Goal: Find specific page/section

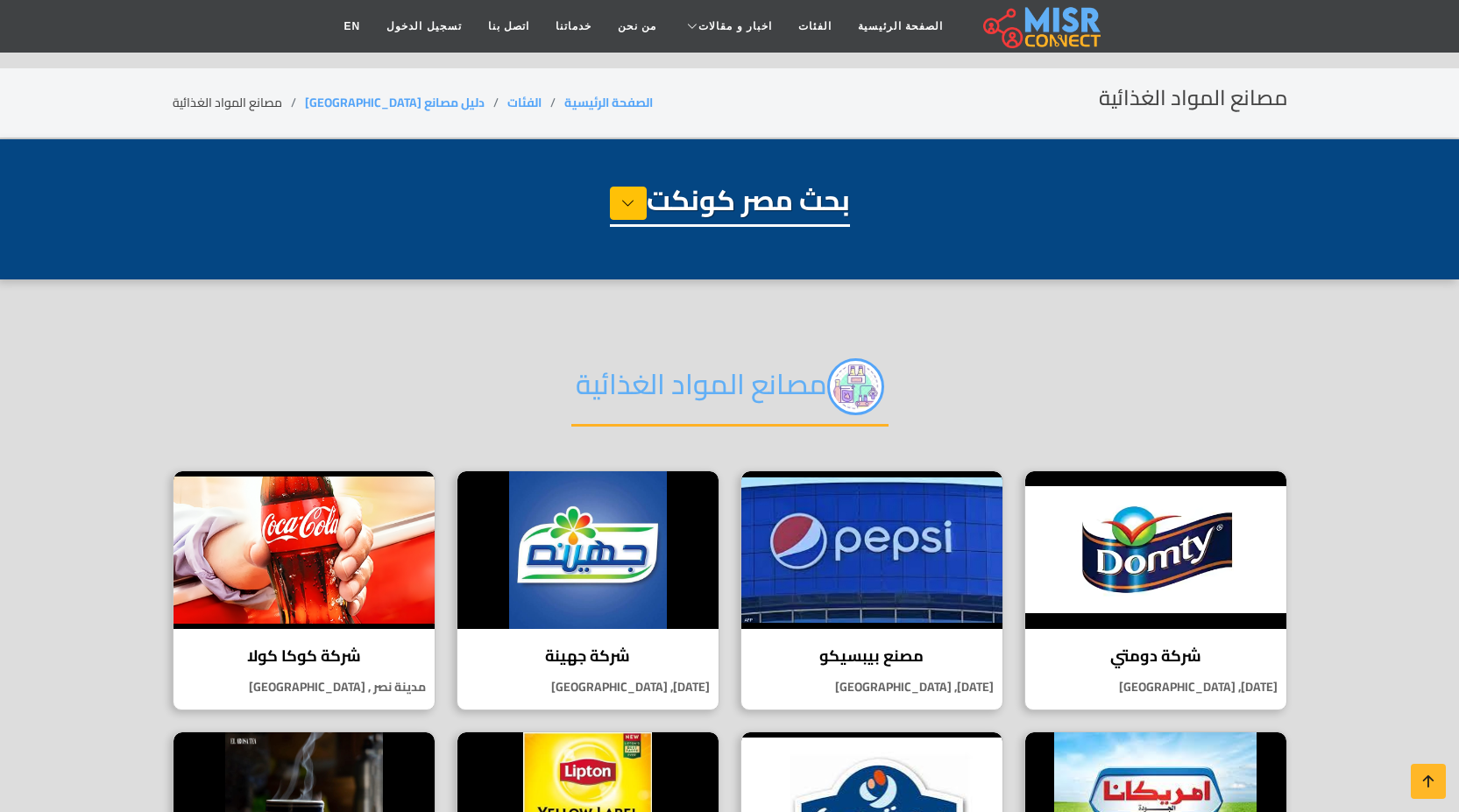
select select "**********"
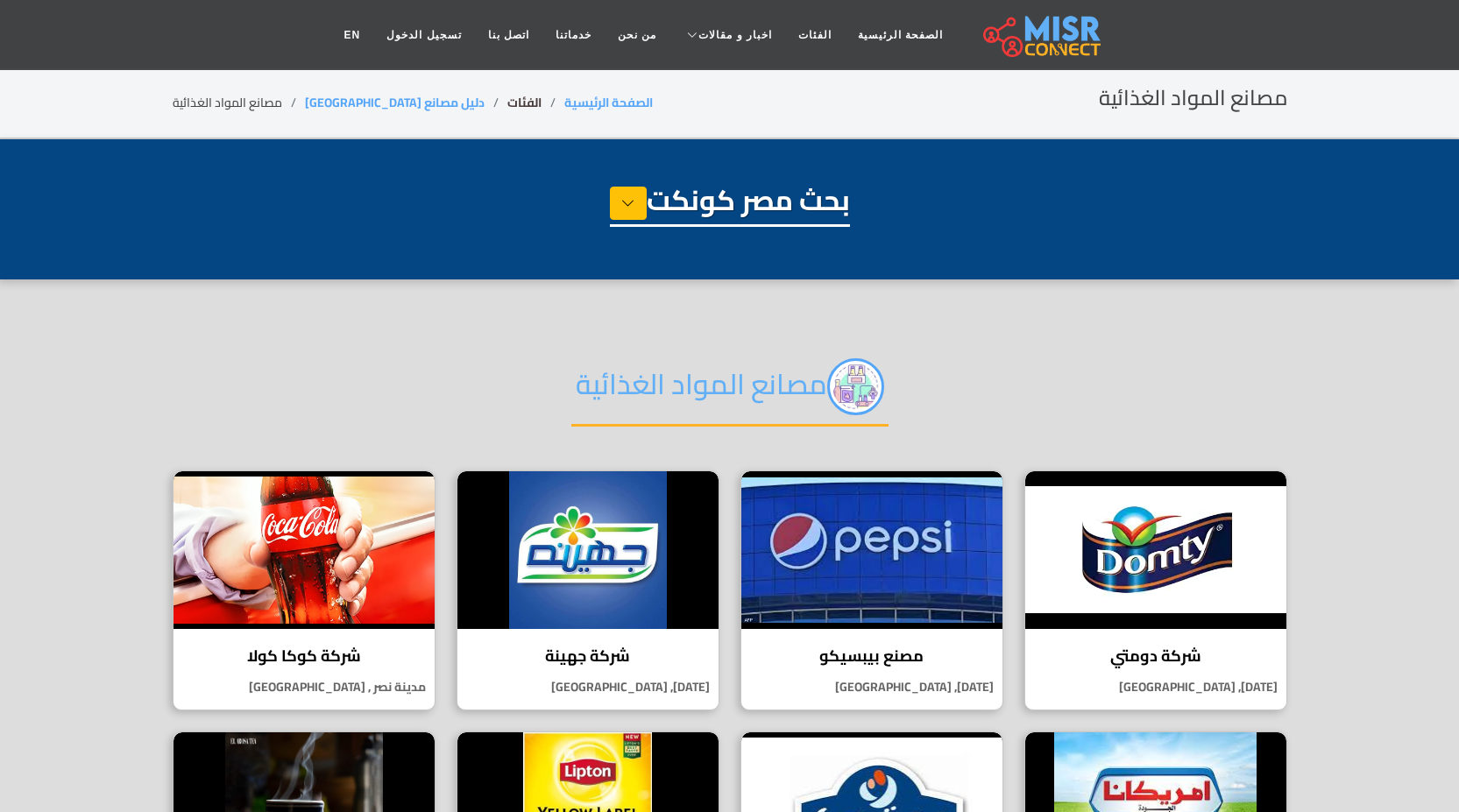
click at [507, 96] on link "الفئات" at bounding box center [524, 102] width 34 height 23
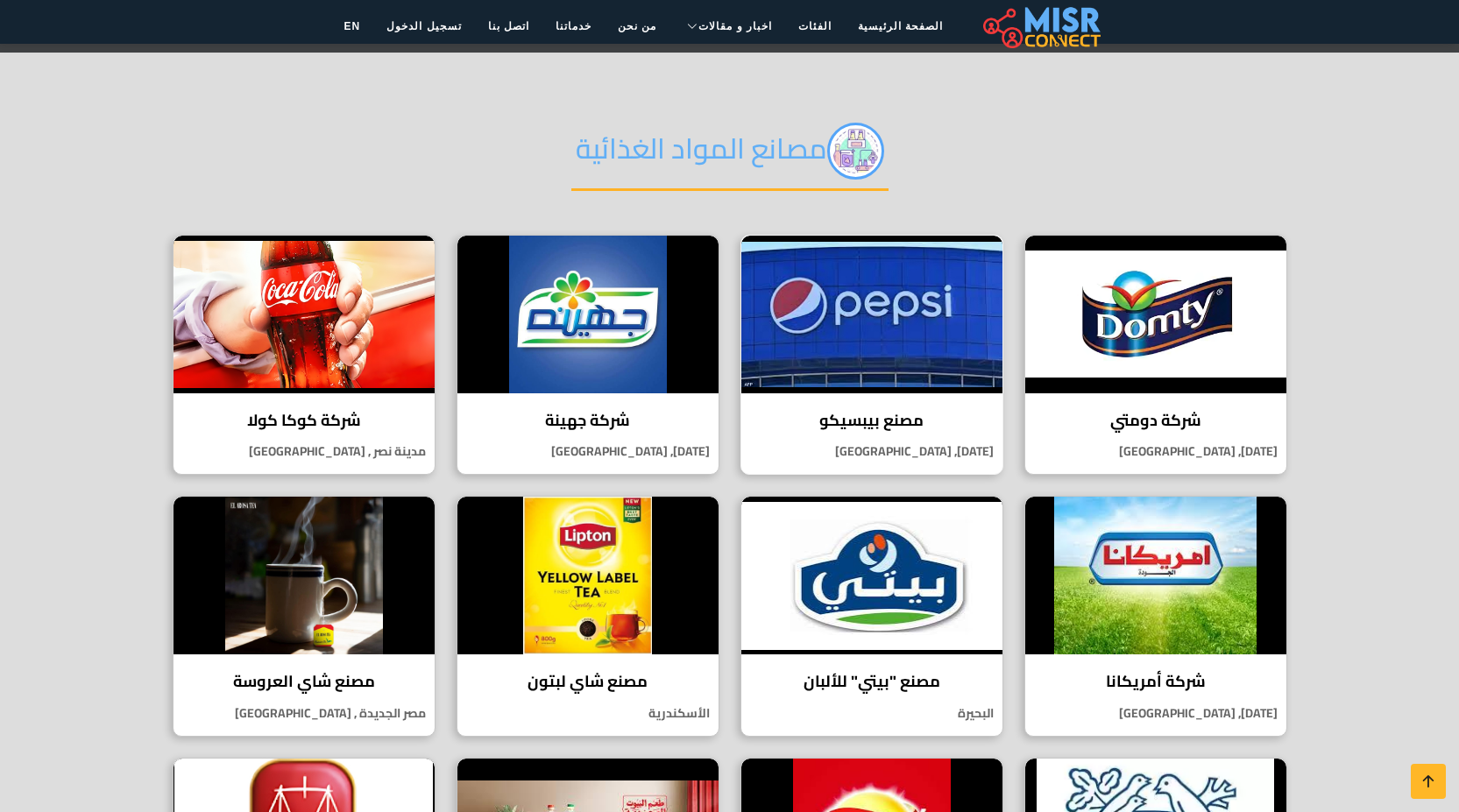
scroll to position [263, 0]
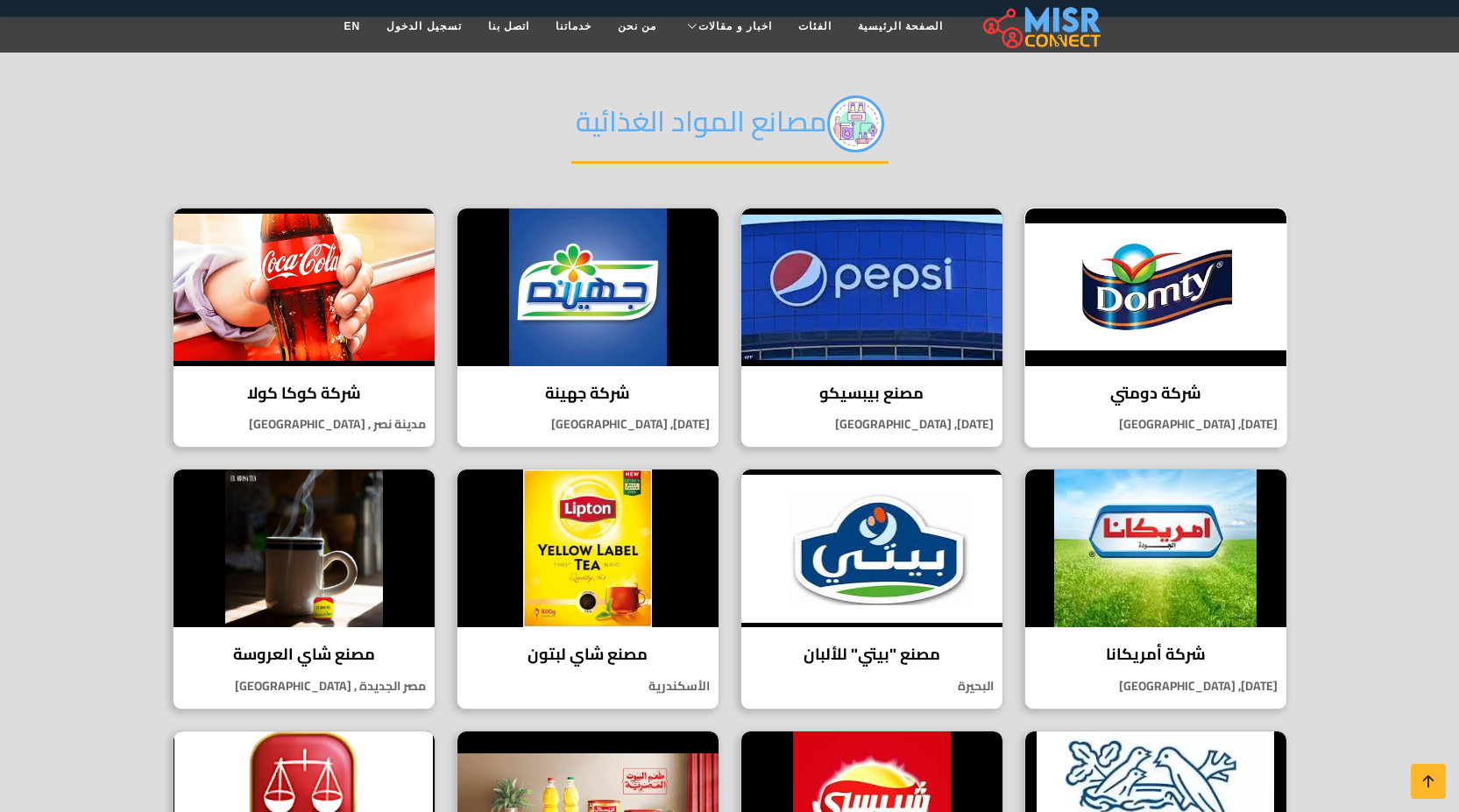
click at [1142, 385] on h4 "شركة دومتي" at bounding box center [1156, 393] width 235 height 19
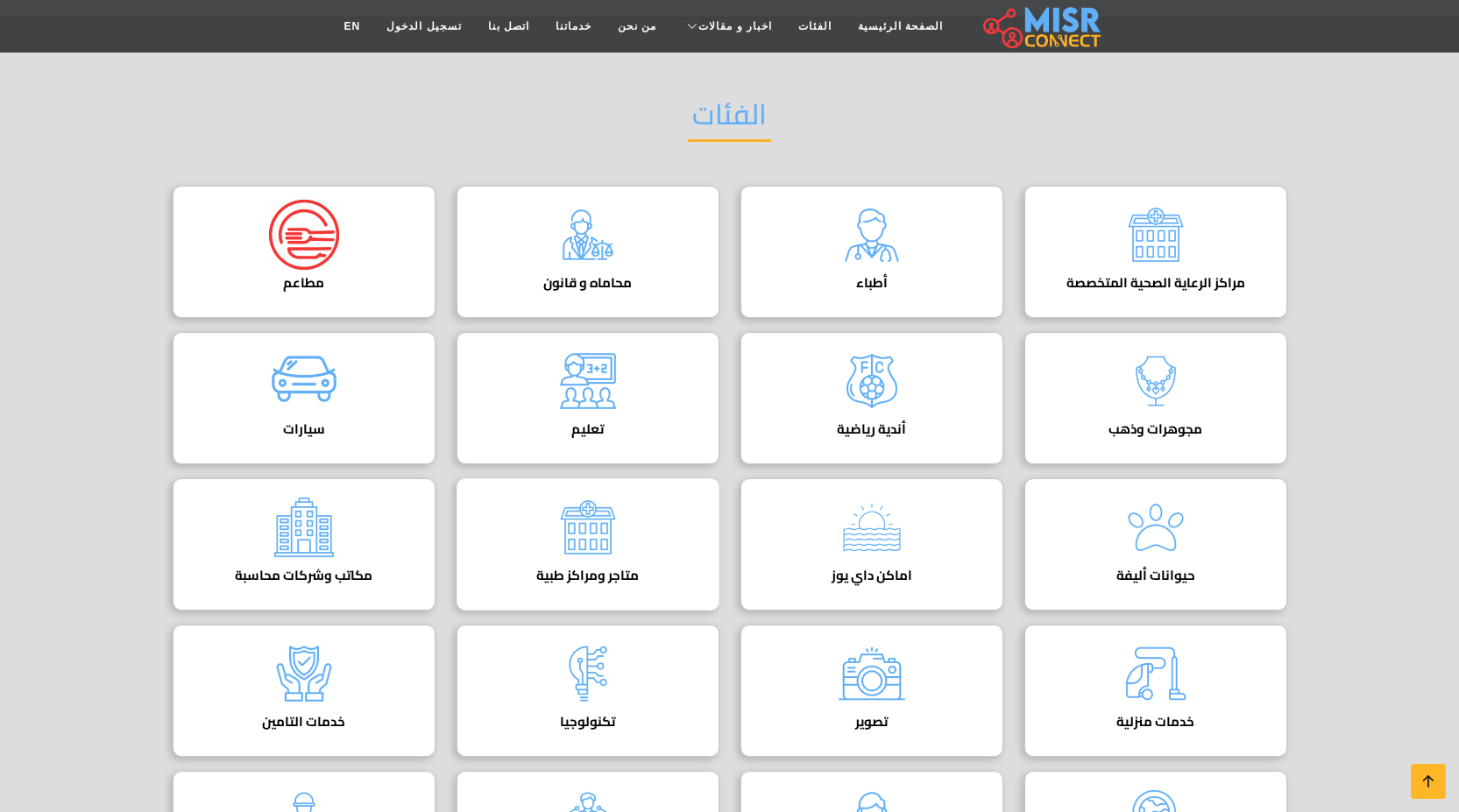
scroll to position [175, 0]
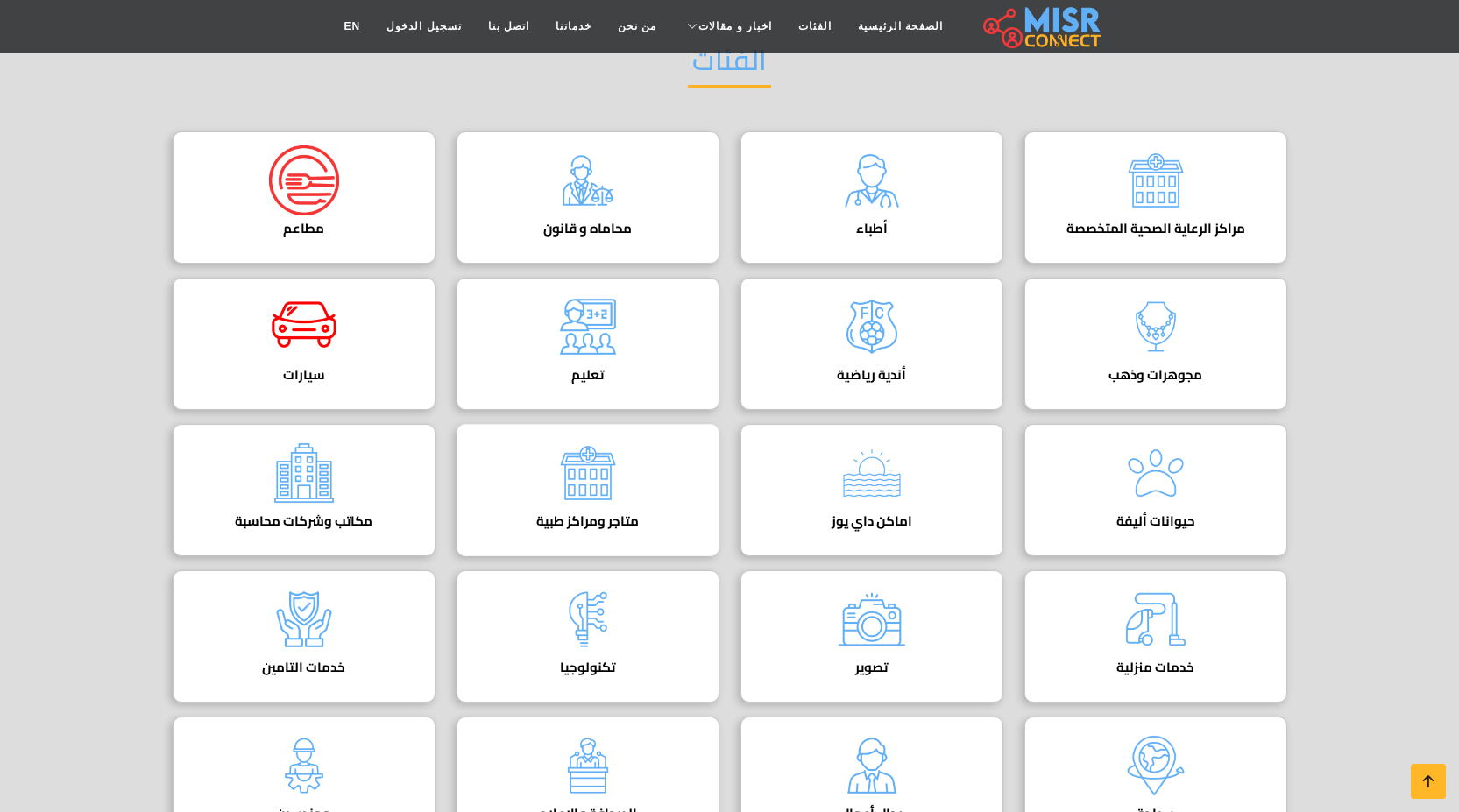
click at [577, 525] on h4 "متاجر ومراكز طبية" at bounding box center [587, 521] width 209 height 16
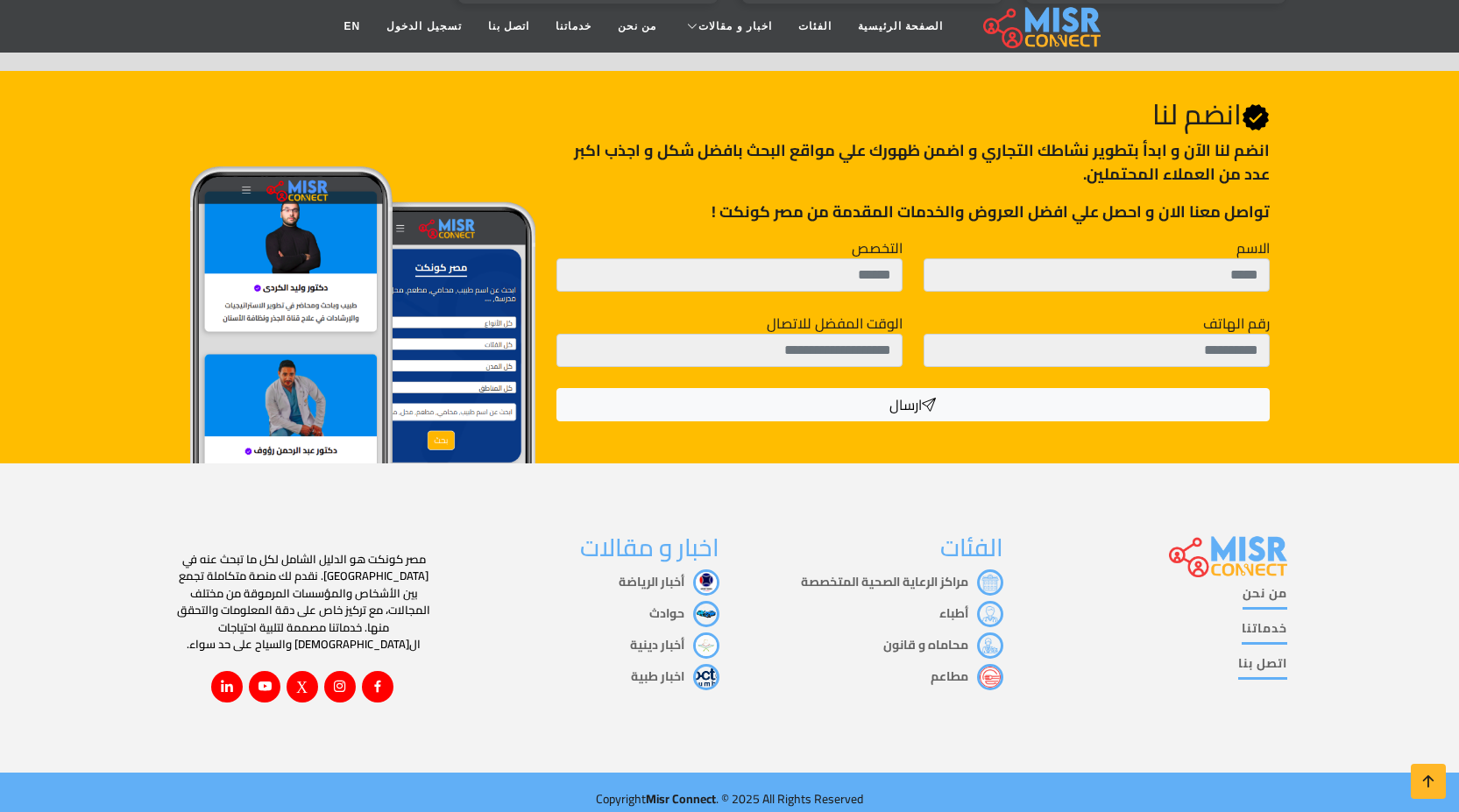
scroll to position [464, 0]
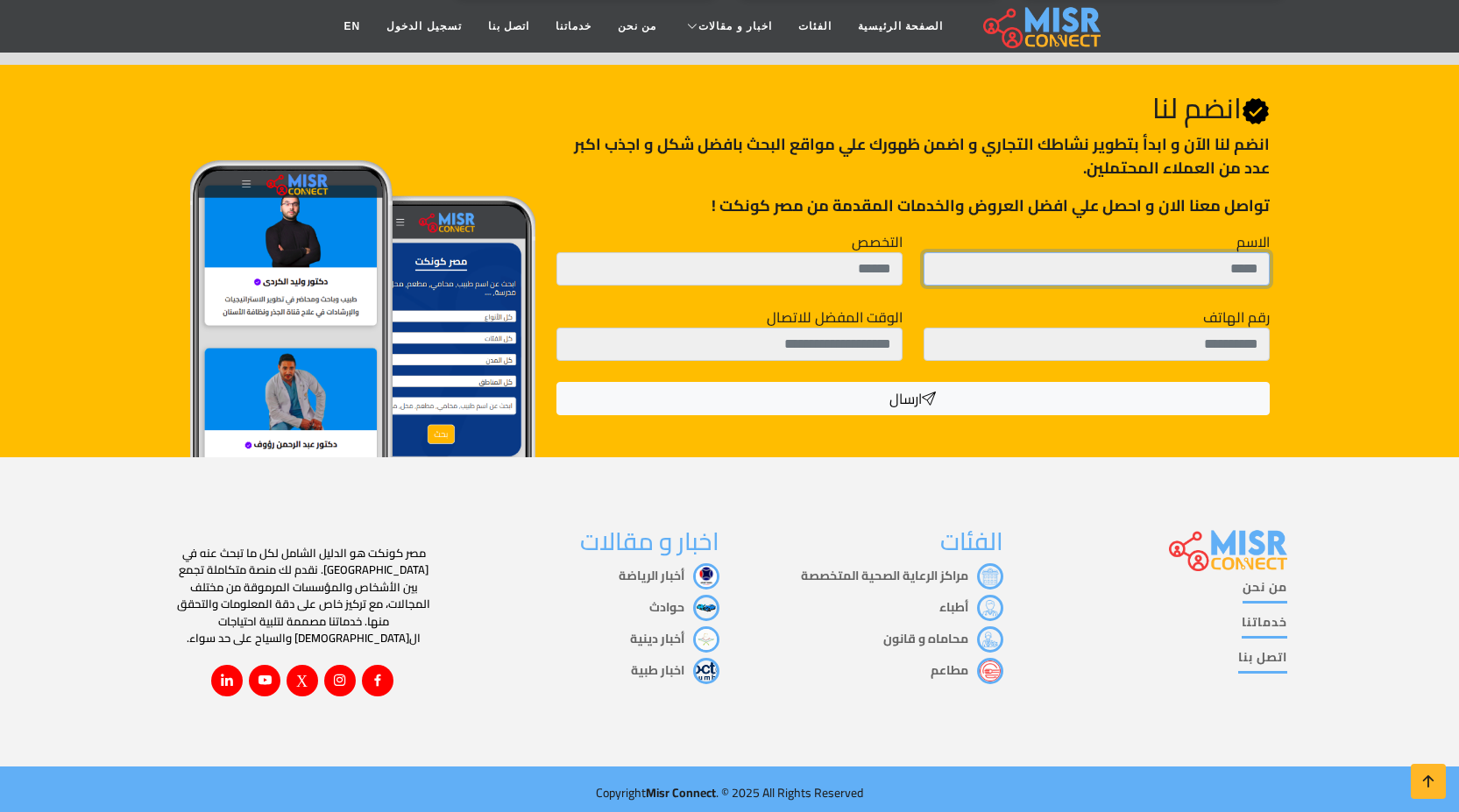
click at [1101, 270] on input "الاسم" at bounding box center [1096, 269] width 346 height 33
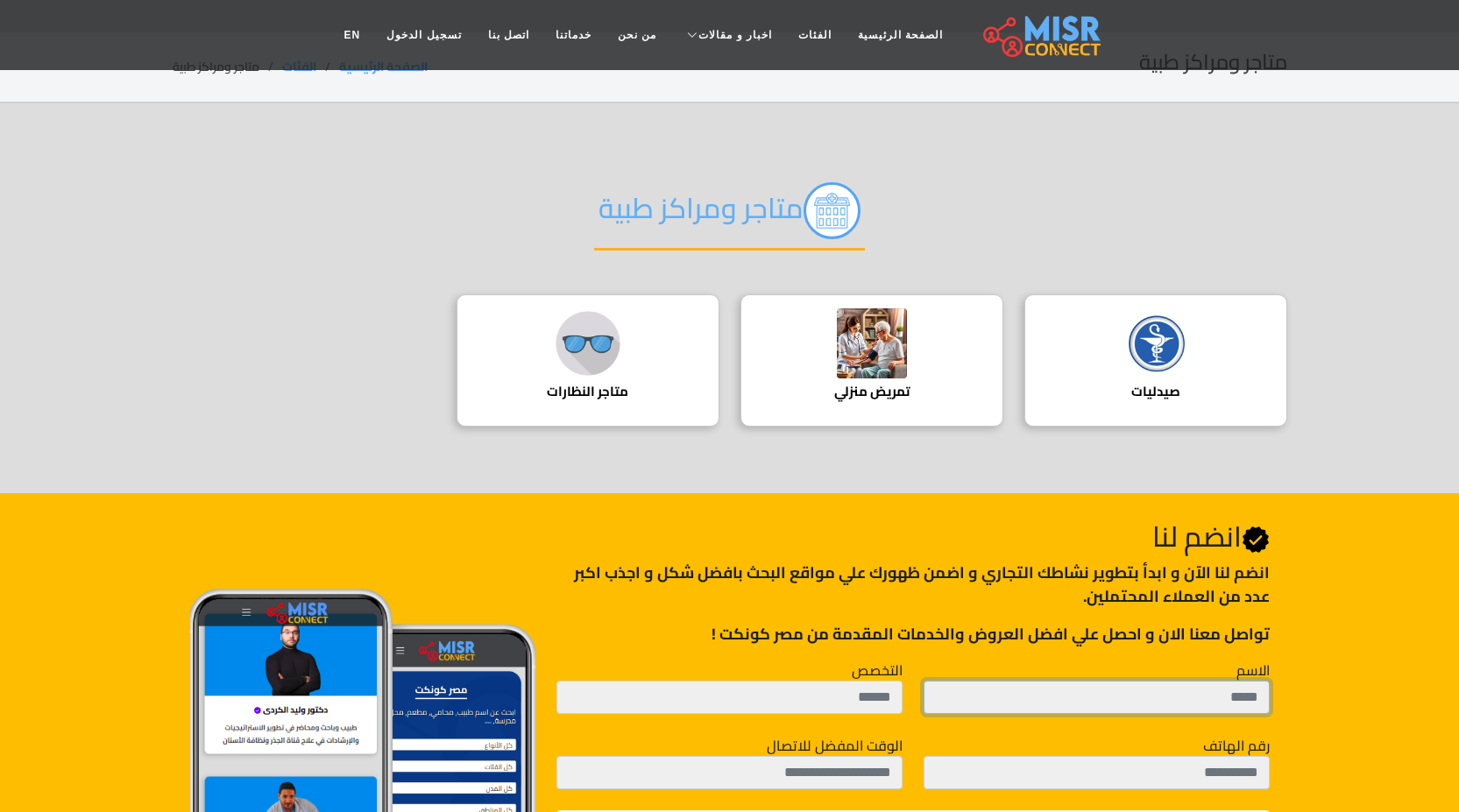
scroll to position [27, 0]
